Goal: Task Accomplishment & Management: Use online tool/utility

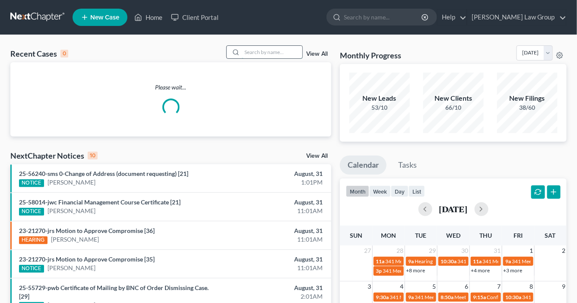
click at [254, 51] on input "search" at bounding box center [272, 52] width 60 height 13
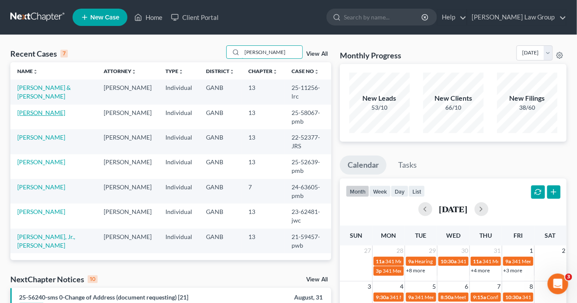
type input "richards"
click at [52, 109] on link "[PERSON_NAME]" at bounding box center [41, 112] width 48 height 7
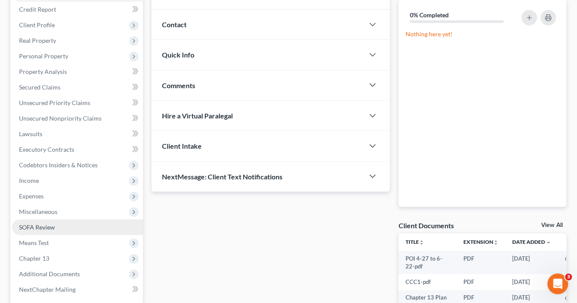
scroll to position [199, 0]
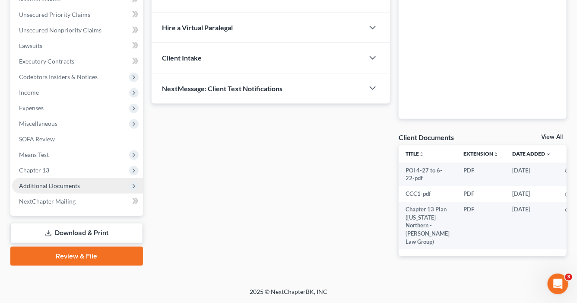
click at [49, 178] on span "Additional Documents" at bounding box center [77, 186] width 131 height 16
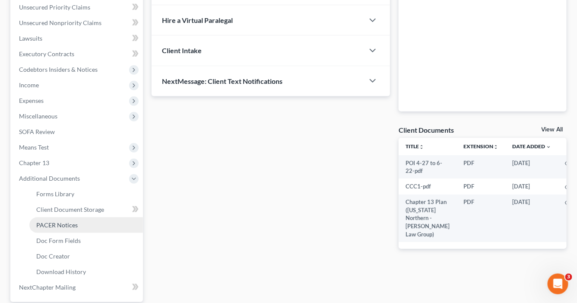
click at [54, 225] on span "PACER Notices" at bounding box center [56, 224] width 41 height 7
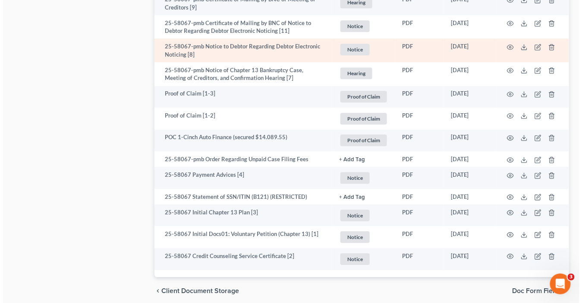
scroll to position [793, 0]
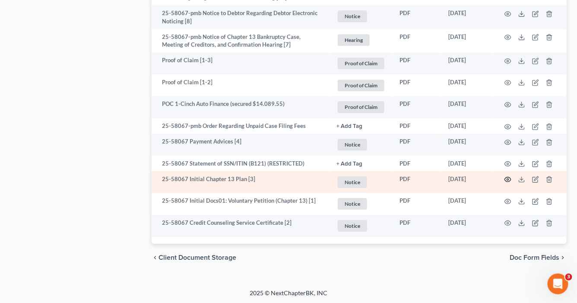
click at [508, 177] on icon "button" at bounding box center [507, 179] width 7 height 7
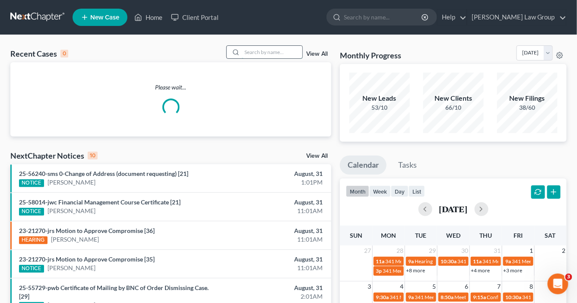
click at [243, 51] on input "search" at bounding box center [272, 52] width 60 height 13
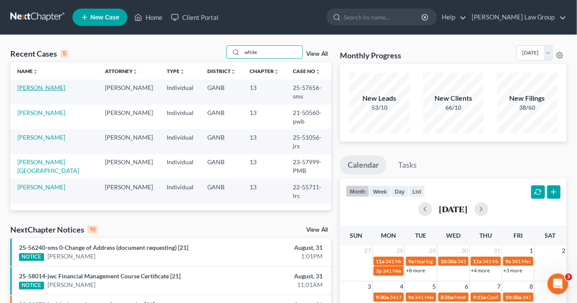
type input "white"
click at [47, 86] on link "[PERSON_NAME]" at bounding box center [41, 87] width 48 height 7
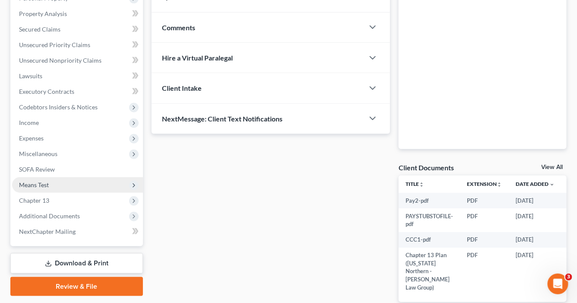
scroll to position [196, 0]
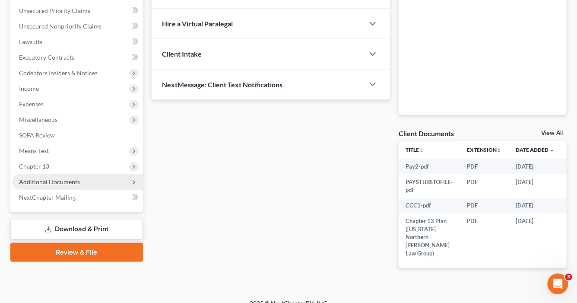
click at [71, 182] on span "Additional Documents" at bounding box center [49, 181] width 61 height 7
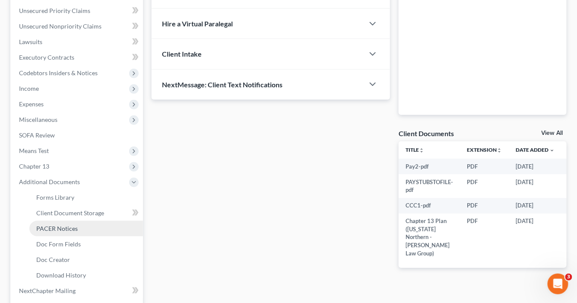
click at [81, 226] on link "PACER Notices" at bounding box center [86, 229] width 114 height 16
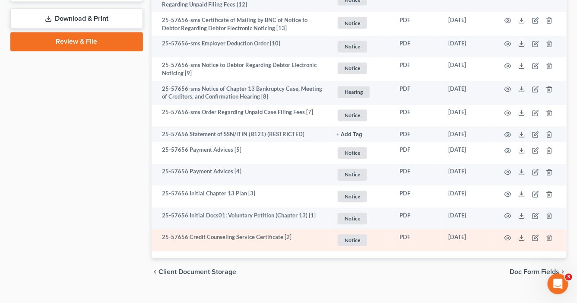
scroll to position [514, 0]
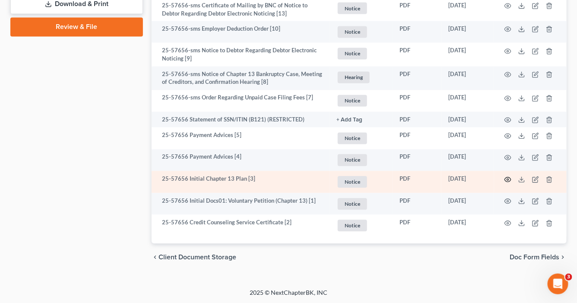
click at [510, 177] on icon "button" at bounding box center [507, 179] width 7 height 7
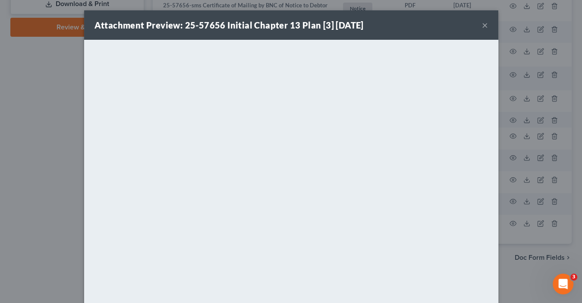
click at [483, 23] on button "×" at bounding box center [485, 25] width 6 height 10
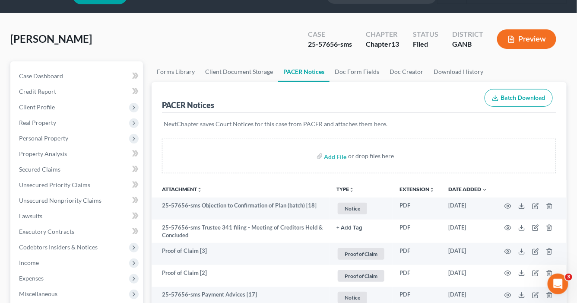
scroll to position [0, 0]
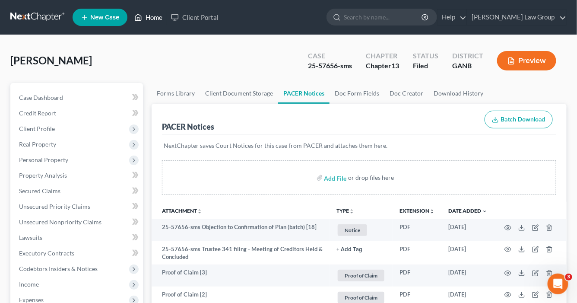
click at [158, 18] on link "Home" at bounding box center [148, 17] width 37 height 16
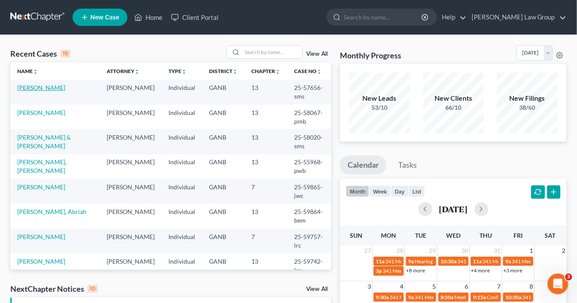
click at [37, 86] on link "[PERSON_NAME]" at bounding box center [41, 87] width 48 height 7
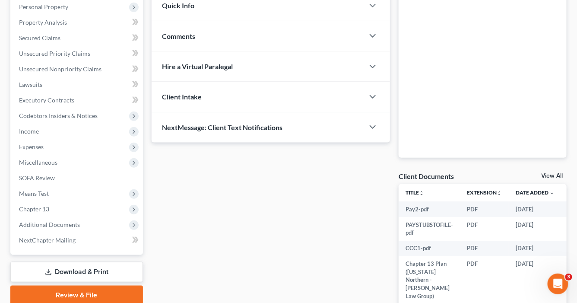
scroll to position [173, 0]
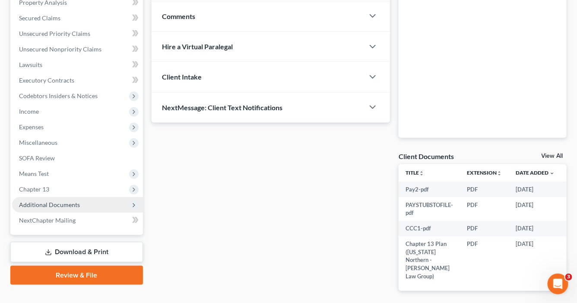
click at [69, 206] on span "Additional Documents" at bounding box center [49, 204] width 61 height 7
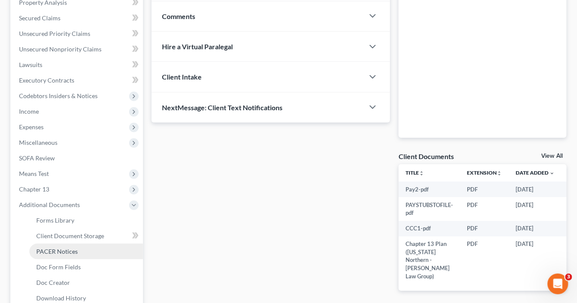
click at [69, 251] on span "PACER Notices" at bounding box center [56, 250] width 41 height 7
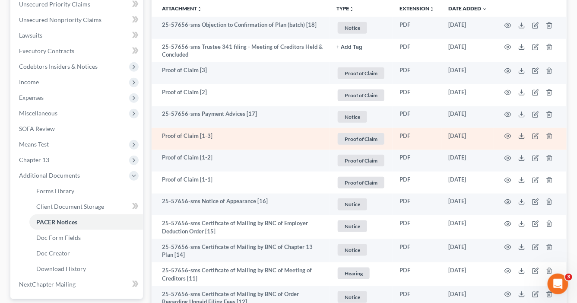
scroll to position [242, 0]
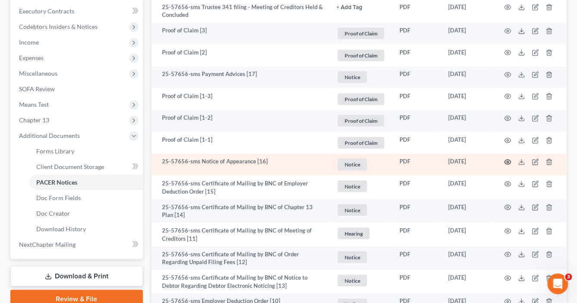
click at [508, 161] on icon "button" at bounding box center [507, 161] width 7 height 7
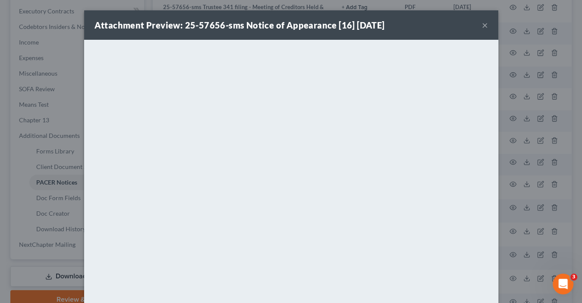
click at [482, 26] on button "×" at bounding box center [485, 25] width 6 height 10
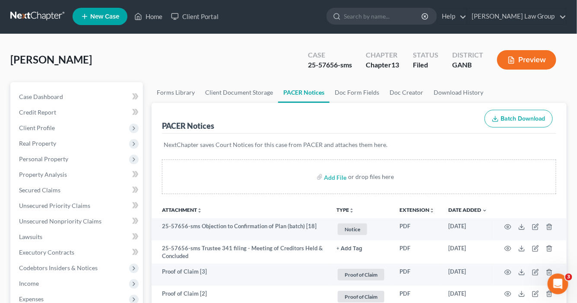
scroll to position [0, 0]
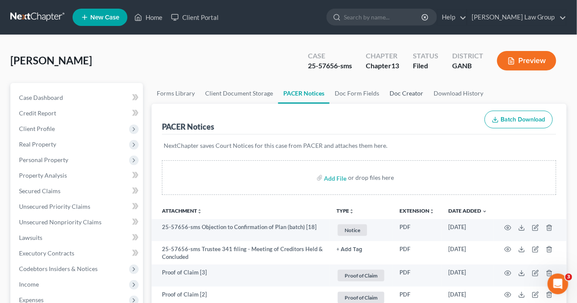
click at [405, 95] on link "Doc Creator" at bounding box center [406, 93] width 44 height 21
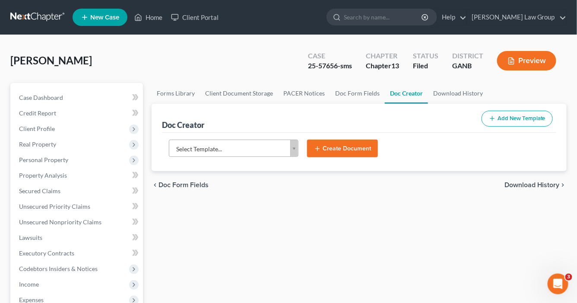
click at [294, 146] on body "Home New Case Client Portal [PERSON_NAME] Law Group [EMAIL_ADDRESS][DOMAIN_NAME…" at bounding box center [288, 291] width 577 height 583
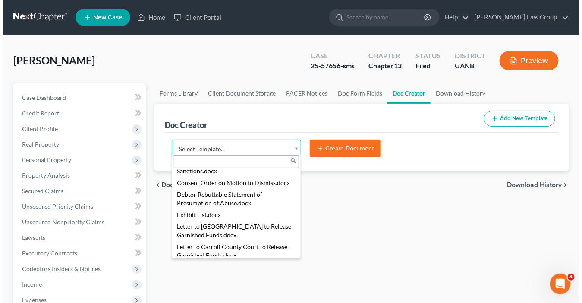
scroll to position [345, 0]
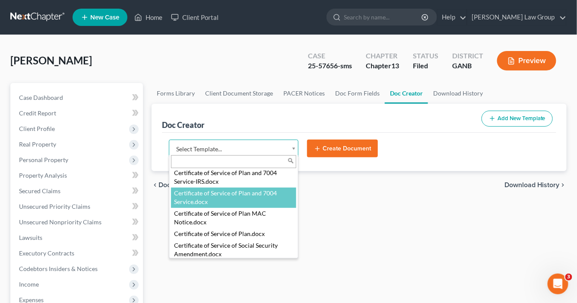
select select "111540"
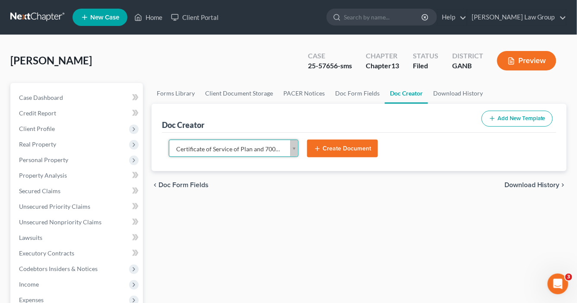
click at [347, 147] on button "Create Document" at bounding box center [342, 148] width 71 height 18
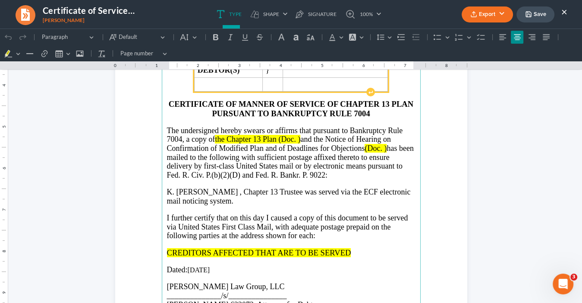
scroll to position [173, 0]
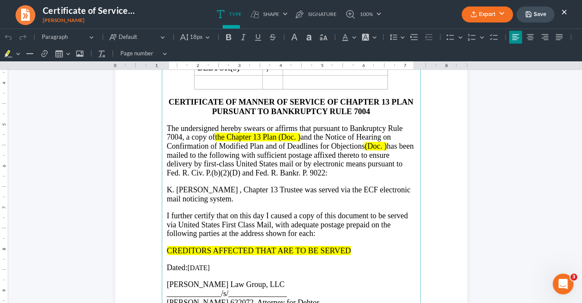
drag, startPoint x: 387, startPoint y: 145, endPoint x: 303, endPoint y: 131, distance: 84.8
click at [302, 131] on p "The undersigned hereby swears or affirms that pursuant to Bankruptcy Rule 7004,…" at bounding box center [291, 151] width 249 height 54
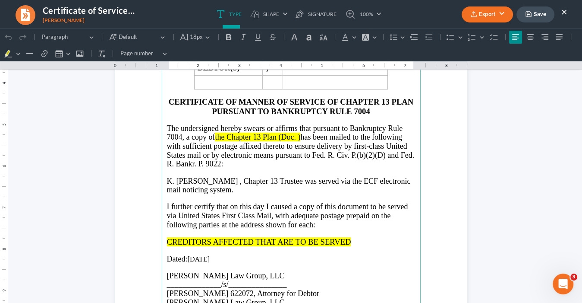
scroll to position [276, 0]
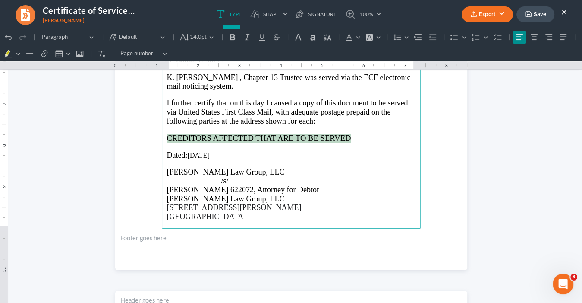
drag, startPoint x: 349, startPoint y: 134, endPoint x: 166, endPoint y: 136, distance: 183.5
click at [167, 136] on p "CREDITORS AFFECTED THAT ARE TO BE SERVED" at bounding box center [291, 137] width 249 height 9
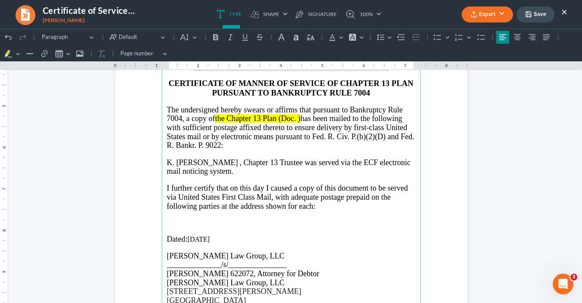
scroll to position [207, 0]
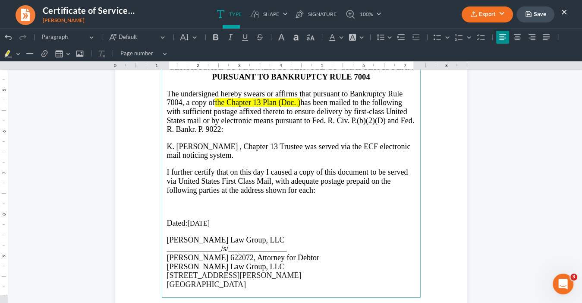
click at [216, 144] on p "K. [PERSON_NAME] , Chapter 13 Trustee was served via the ECF electronic mail no…" at bounding box center [291, 151] width 249 height 18
click at [176, 210] on p "Rich Text Editor, page-0-main" at bounding box center [291, 214] width 249 height 8
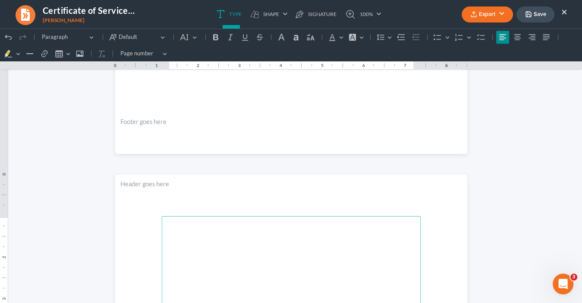
scroll to position [22, 0]
click at [170, 257] on p "Rich Text Editor, page-1-main" at bounding box center [291, 258] width 249 height 8
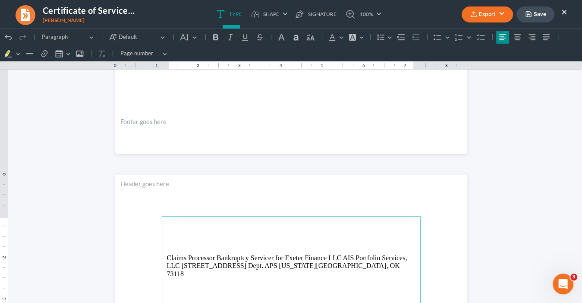
click at [215, 257] on p "Claims Processor Bankruptcy Servicer for Exeter Finance LLC AIS Portfolio Servi…" at bounding box center [291, 266] width 249 height 24
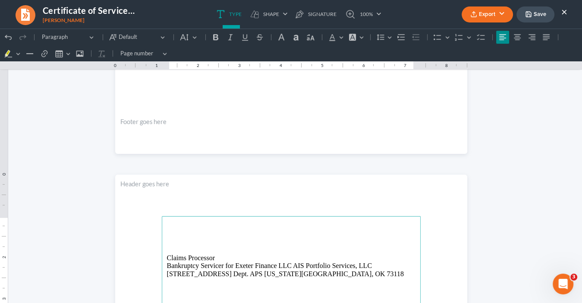
click at [224, 265] on p "Bankruptcy Servicer for Exeter Finance LLC AIS Portfolio Services, LLC [STREET_…" at bounding box center [291, 270] width 249 height 16
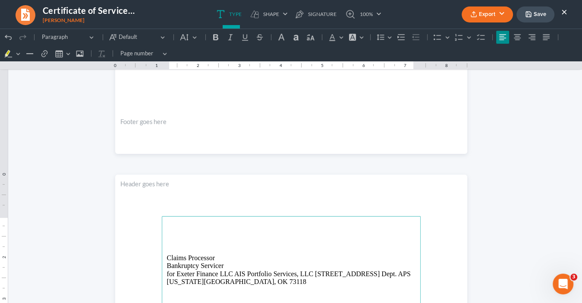
click at [231, 273] on p "for Exeter Finance LLC AIS Portfolio Services, LLC [STREET_ADDRESS] Dept. APS […" at bounding box center [291, 278] width 249 height 16
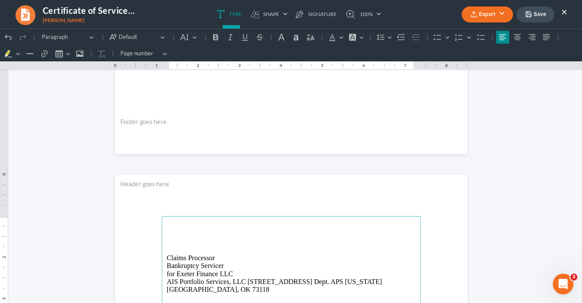
click at [245, 281] on p "AIS Portfolio Services, LLC [STREET_ADDRESS] Dept. APS [US_STATE][GEOGRAPHIC_DA…" at bounding box center [291, 286] width 249 height 16
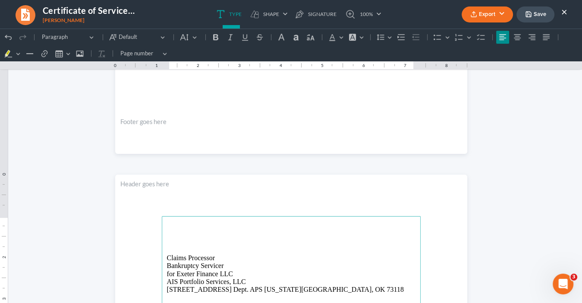
click at [227, 289] on p "[STREET_ADDRESS] Dept. APS [US_STATE][GEOGRAPHIC_DATA], OK 73118" at bounding box center [291, 289] width 249 height 8
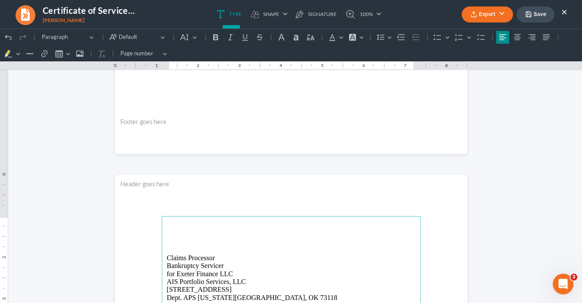
scroll to position [496, 0]
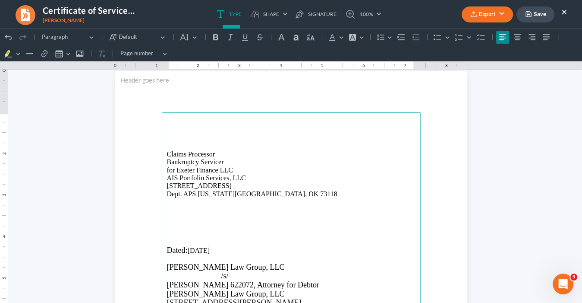
click at [196, 194] on p "Dept. APS [US_STATE][GEOGRAPHIC_DATA], OK 73118" at bounding box center [291, 194] width 249 height 8
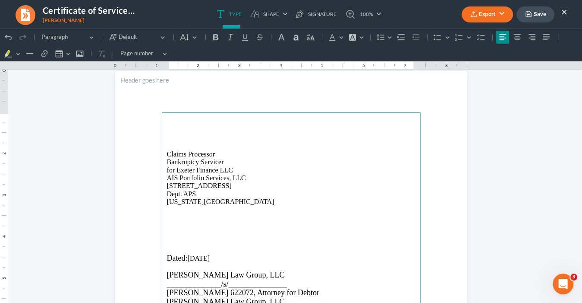
click at [483, 15] on button "Export" at bounding box center [487, 14] width 51 height 16
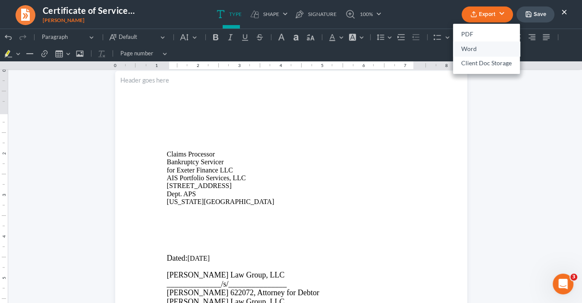
click at [477, 45] on link "Word" at bounding box center [486, 48] width 67 height 15
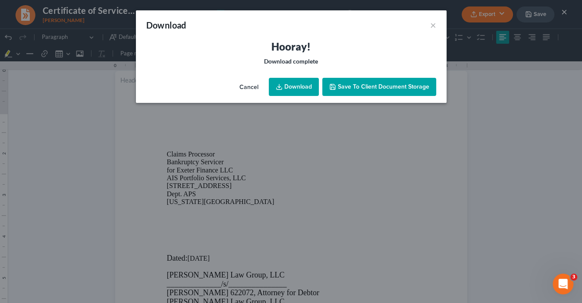
click at [307, 87] on link "Download" at bounding box center [294, 87] width 50 height 18
click at [298, 86] on link "Download" at bounding box center [294, 87] width 50 height 18
click at [433, 27] on button "×" at bounding box center [433, 25] width 6 height 10
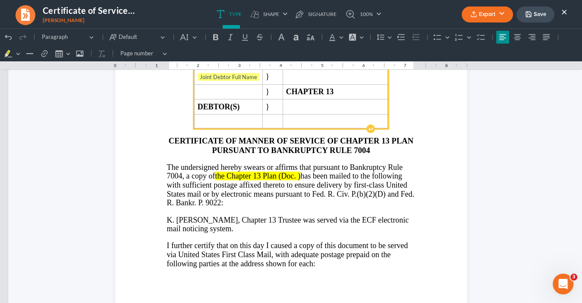
scroll to position [82, 0]
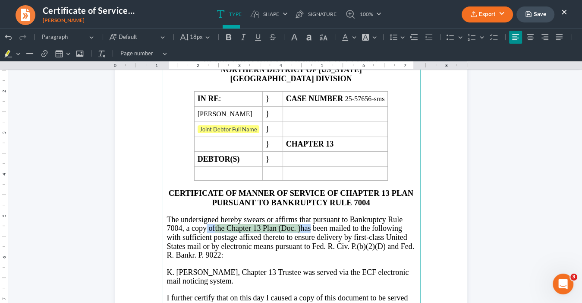
drag, startPoint x: 306, startPoint y: 227, endPoint x: 194, endPoint y: 223, distance: 111.9
click at [194, 223] on p "The undersigned hereby swears or affirms that pursuant to Bankruptcy Rule 7004,…" at bounding box center [291, 237] width 249 height 44
click at [372, 36] on button "Font Background Color Font Background Color" at bounding box center [369, 37] width 19 height 13
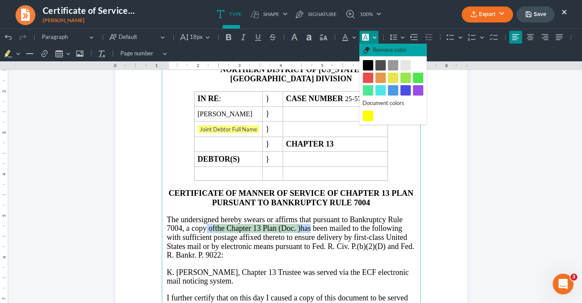
click at [387, 51] on span "Remove color" at bounding box center [390, 50] width 34 height 9
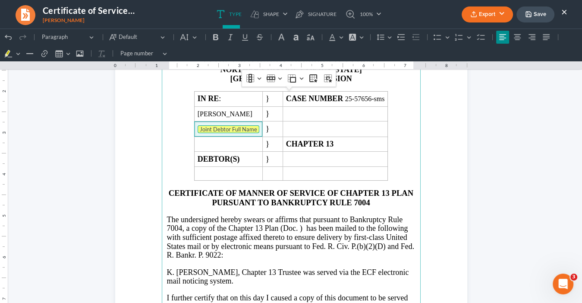
drag, startPoint x: 246, startPoint y: 128, endPoint x: 176, endPoint y: 120, distance: 70.8
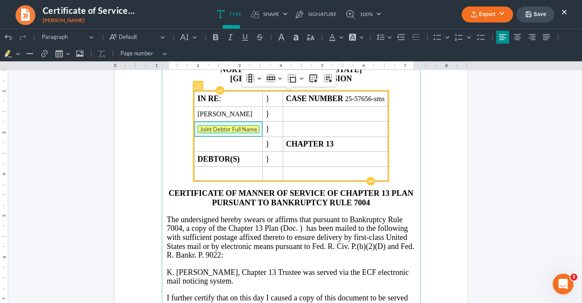
click at [166, 123] on main "IN THE UNITED STATES BANKRUPTCY COURT NORTHERN DISTRICT OF [US_STATE] ATLANTA D…" at bounding box center [291, 236] width 259 height 373
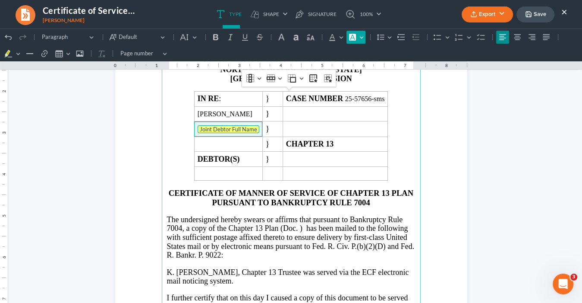
click at [363, 38] on button "Font Background Color Font Background Color" at bounding box center [356, 37] width 19 height 13
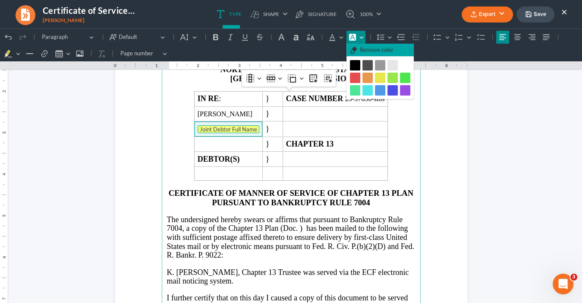
click at [374, 49] on span "Remove color" at bounding box center [377, 50] width 34 height 9
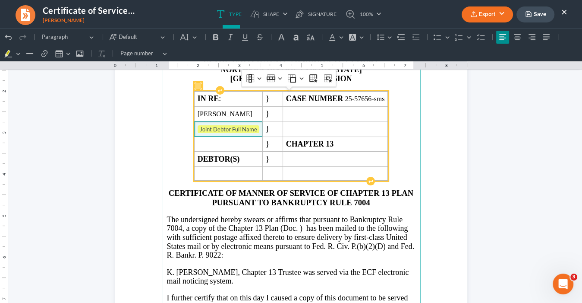
click at [252, 129] on span "Joint Debtor Full Name" at bounding box center [229, 129] width 62 height 9
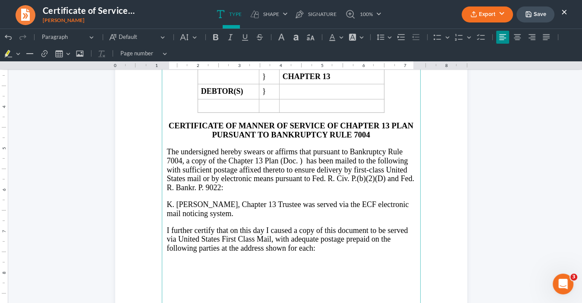
scroll to position [151, 0]
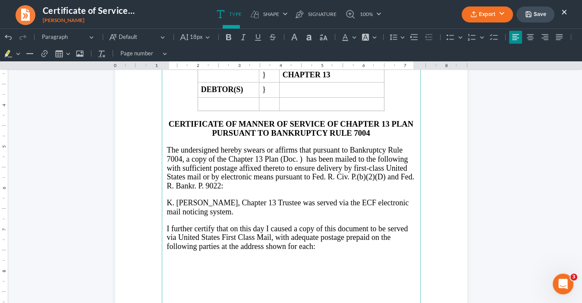
click at [295, 155] on span "The undersigned hereby swears or affirms that pursuant to Bankruptcy Rule 7004,…" at bounding box center [291, 167] width 248 height 44
click at [301, 155] on span "The undersigned hereby swears or affirms that pursuant to Bankruptcy Rule 7004,…" at bounding box center [291, 167] width 248 height 44
click at [302, 155] on span "The undersigned hereby swears or affirms that pursuant to Bankruptcy Rule 7004,…" at bounding box center [291, 167] width 248 height 44
click at [309, 155] on span "The undersigned hereby swears or affirms that pursuant to Bankruptcy Rule 7004,…" at bounding box center [291, 167] width 248 height 44
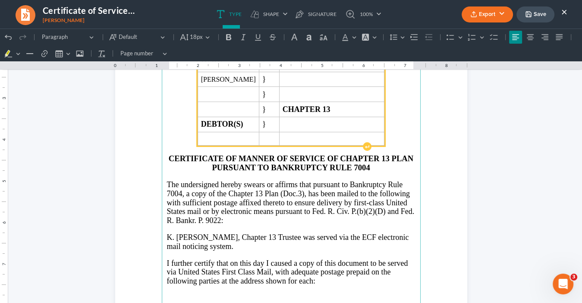
scroll to position [0, 0]
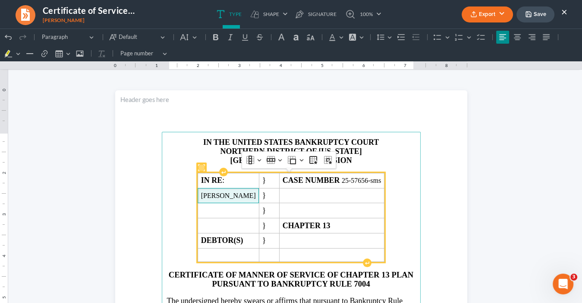
drag, startPoint x: 253, startPoint y: 194, endPoint x: 177, endPoint y: 196, distance: 76.0
click at [198, 196] on td "[PERSON_NAME]" at bounding box center [228, 195] width 61 height 15
copy span "[PERSON_NAME]"
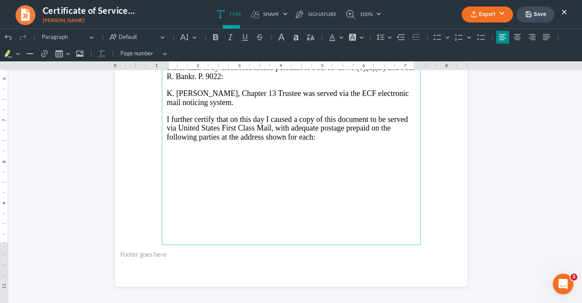
scroll to position [207, 0]
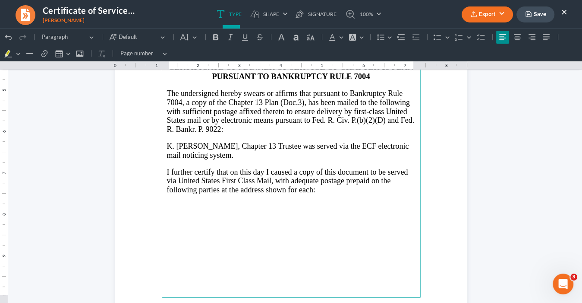
click at [164, 168] on main "IN THE UNITED STATES BANKRUPTCY COURT NORTHERN DISTRICT OF [US_STATE] ATLANTA D…" at bounding box center [291, 110] width 259 height 373
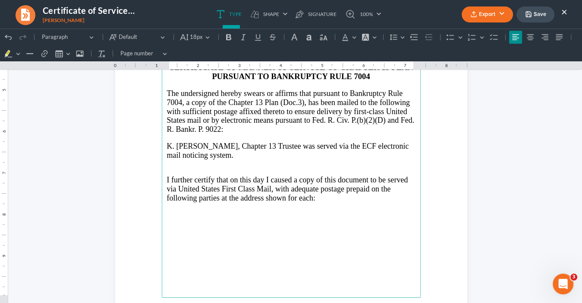
click at [163, 141] on main "IN THE UNITED STATES BANKRUPTCY COURT NORTHERN DISTRICT OF [US_STATE] ATLANTA D…" at bounding box center [291, 110] width 259 height 373
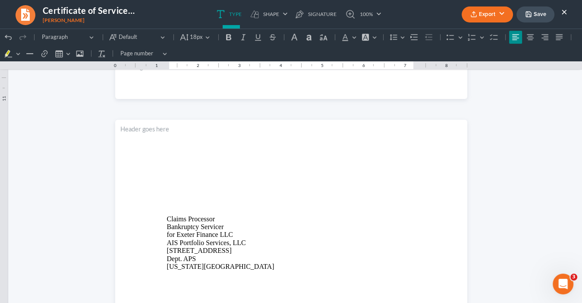
scroll to position [449, 0]
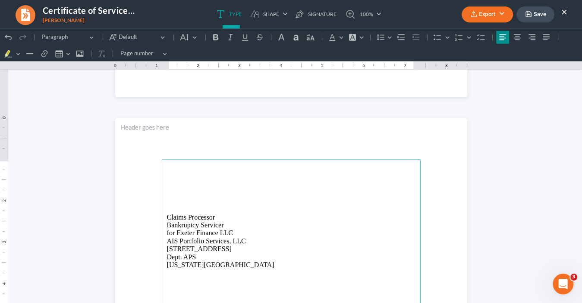
click at [176, 175] on p "Rich Text Editor, page-1-main" at bounding box center [291, 178] width 249 height 8
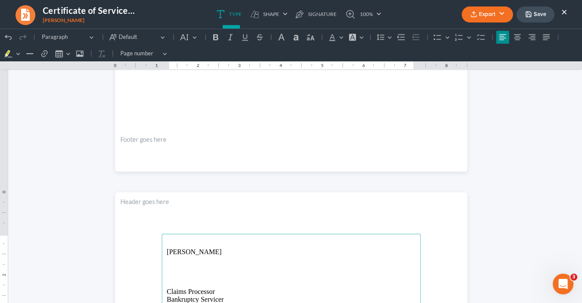
scroll to position [345, 0]
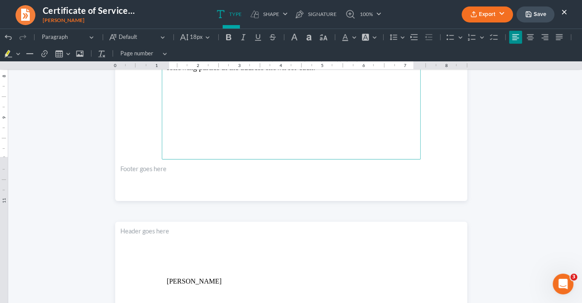
click at [486, 12] on button "Export" at bounding box center [487, 14] width 51 height 16
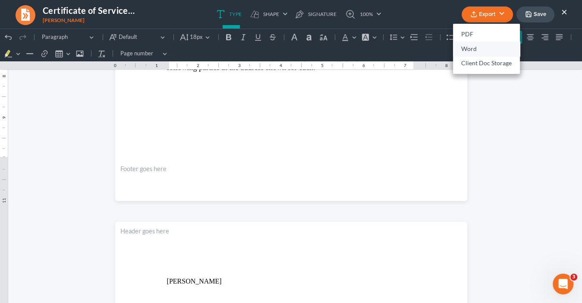
click at [473, 46] on link "Word" at bounding box center [486, 48] width 67 height 15
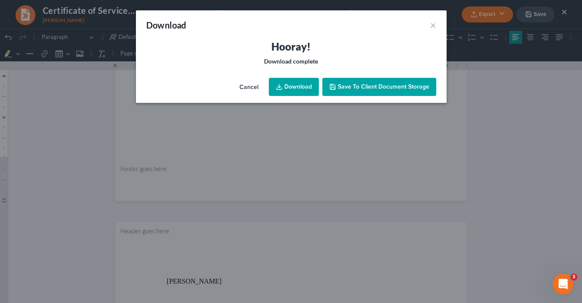
click at [298, 87] on link "Download" at bounding box center [294, 87] width 50 height 18
click at [435, 29] on button "×" at bounding box center [433, 25] width 6 height 10
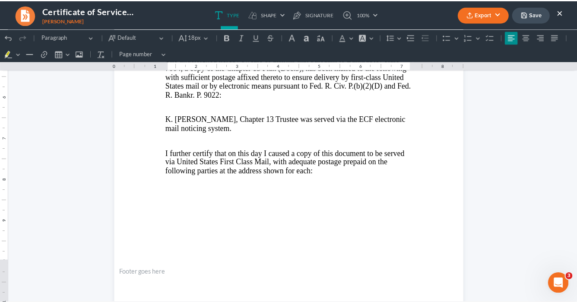
scroll to position [242, 0]
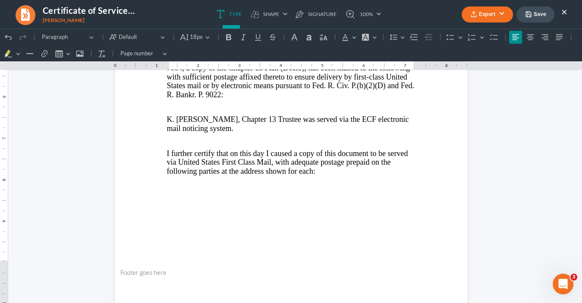
click at [565, 11] on button "×" at bounding box center [565, 11] width 6 height 10
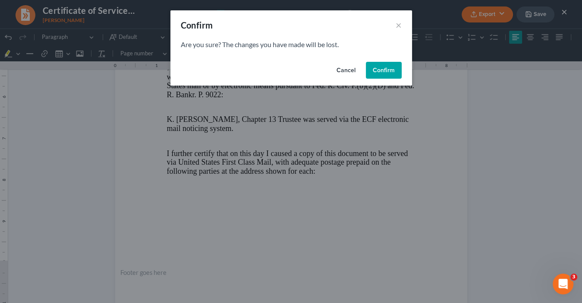
click at [376, 61] on div "Cancel Confirm" at bounding box center [291, 72] width 242 height 28
click at [381, 71] on button "Confirm" at bounding box center [384, 70] width 36 height 17
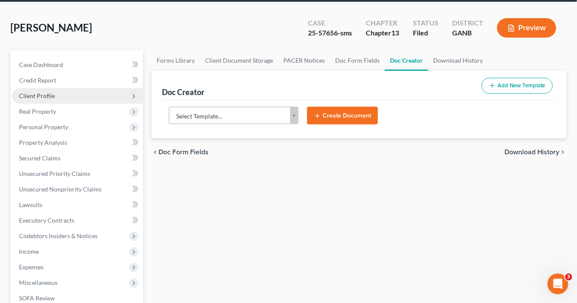
scroll to position [0, 0]
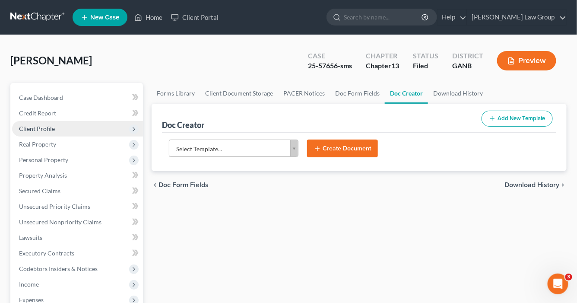
click at [44, 128] on span "Client Profile" at bounding box center [37, 128] width 36 height 7
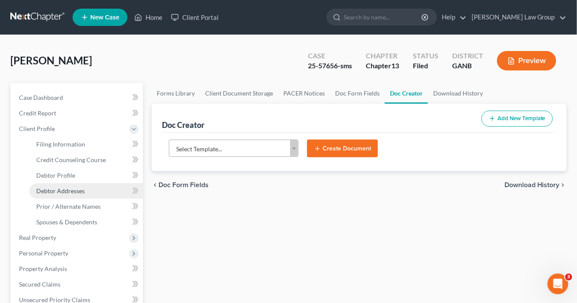
click at [69, 189] on span "Debtor Addresses" at bounding box center [60, 190] width 48 height 7
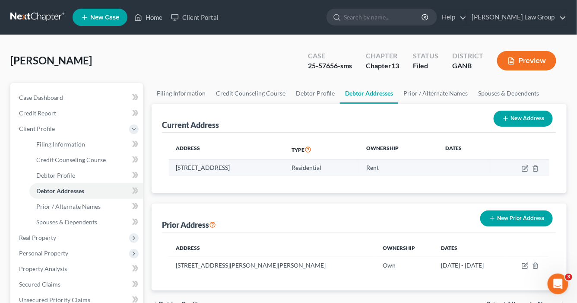
drag, startPoint x: 298, startPoint y: 165, endPoint x: 177, endPoint y: 164, distance: 121.3
click at [176, 164] on td "[STREET_ADDRESS]" at bounding box center [227, 167] width 116 height 16
copy td "[STREET_ADDRESS]"
click at [438, 167] on td "Rent" at bounding box center [398, 167] width 79 height 16
click at [523, 165] on icon "button" at bounding box center [524, 168] width 7 height 7
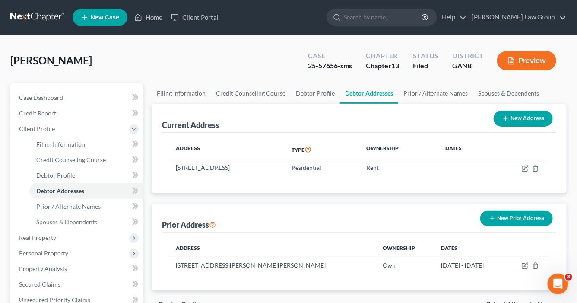
select select "10"
select select "42"
select select "0"
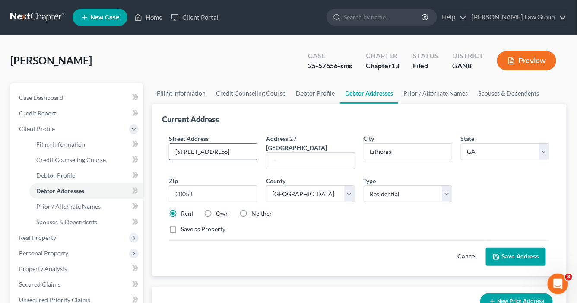
drag, startPoint x: 248, startPoint y: 149, endPoint x: 170, endPoint y: 148, distance: 78.6
click at [162, 147] on div "Street Address * [STREET_ADDRESS] Address 2 / [GEOGRAPHIC_DATA] * [GEOGRAPHIC_D…" at bounding box center [359, 201] width 394 height 149
drag, startPoint x: 504, startPoint y: 242, endPoint x: 434, endPoint y: 241, distance: 70.4
click at [505, 247] on button "Save Address" at bounding box center [516, 256] width 60 height 18
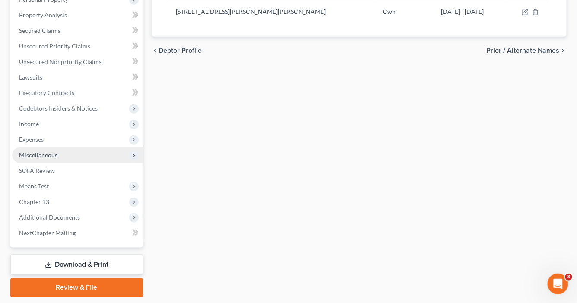
scroll to position [279, 0]
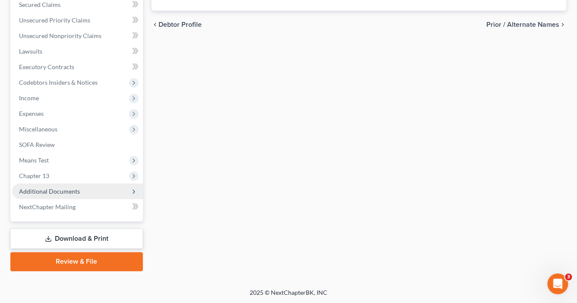
click at [63, 190] on span "Additional Documents" at bounding box center [49, 190] width 61 height 7
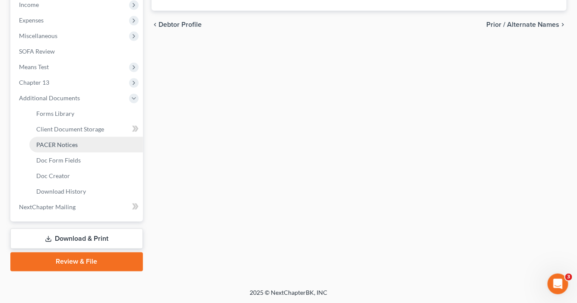
click at [71, 145] on span "PACER Notices" at bounding box center [56, 144] width 41 height 7
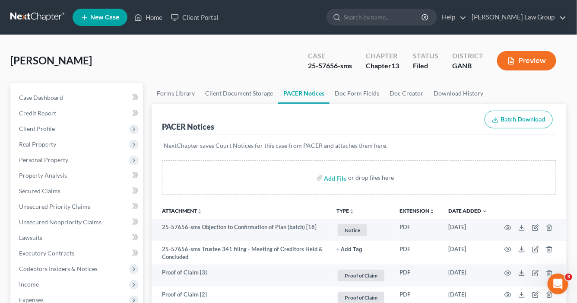
scroll to position [104, 0]
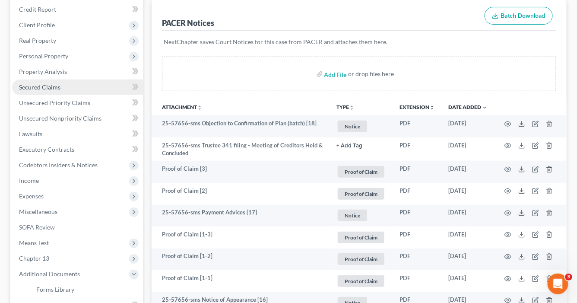
click at [45, 85] on span "Secured Claims" at bounding box center [39, 86] width 41 height 7
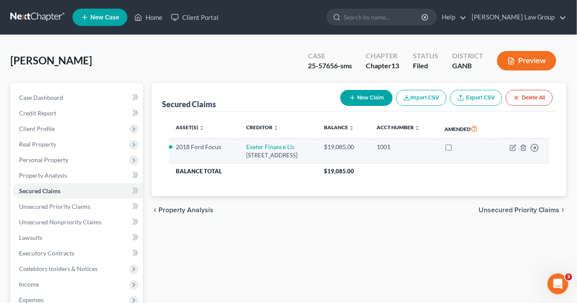
drag, startPoint x: 308, startPoint y: 154, endPoint x: 250, endPoint y: 155, distance: 57.8
click at [239, 154] on td "Exeter Finance Llc Po Box [GEOGRAPHIC_DATA]" at bounding box center [278, 151] width 78 height 25
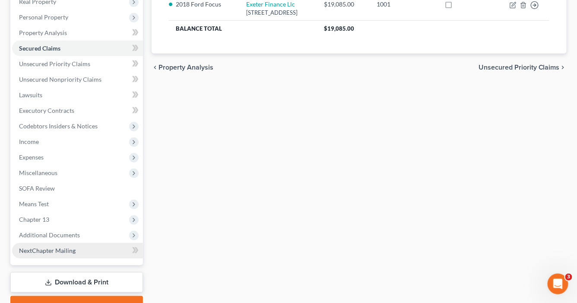
scroll to position [186, 0]
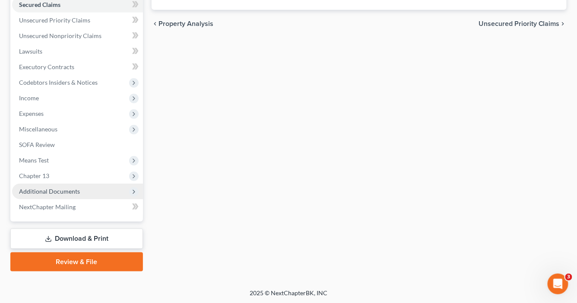
click at [56, 190] on span "Additional Documents" at bounding box center [49, 190] width 61 height 7
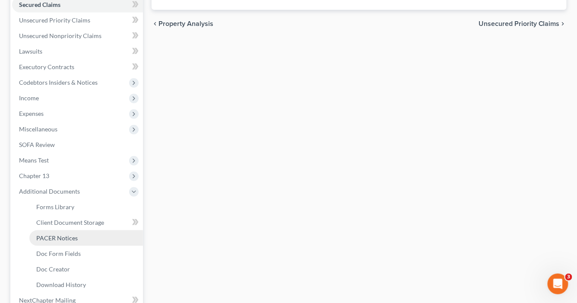
click at [65, 238] on span "PACER Notices" at bounding box center [56, 237] width 41 height 7
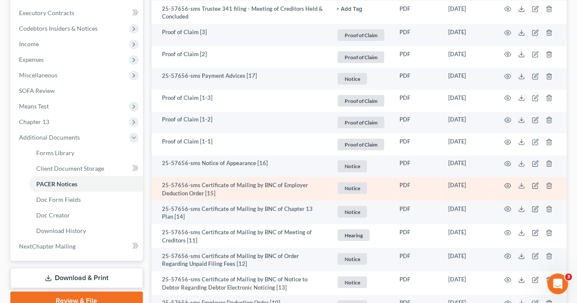
scroll to position [242, 0]
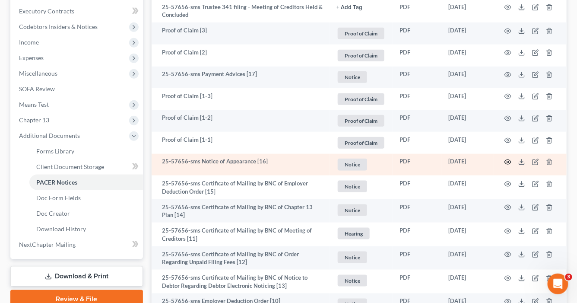
click at [506, 158] on icon "button" at bounding box center [507, 161] width 7 height 7
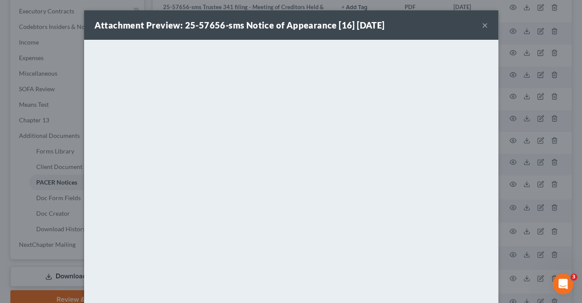
click at [483, 22] on button "×" at bounding box center [485, 25] width 6 height 10
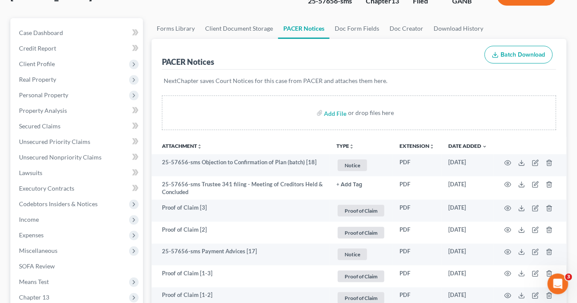
scroll to position [0, 0]
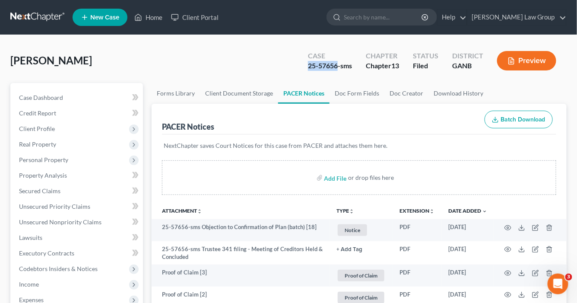
drag, startPoint x: 338, startPoint y: 65, endPoint x: 306, endPoint y: 67, distance: 31.2
click at [303, 66] on div "Case 25-57656-sms" at bounding box center [330, 61] width 58 height 25
copy div "25-57656"
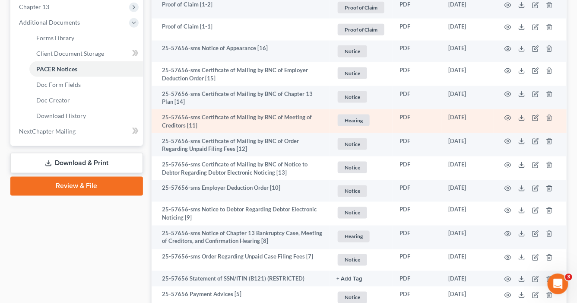
scroll to position [341, 0]
